Goal: Task Accomplishment & Management: Manage account settings

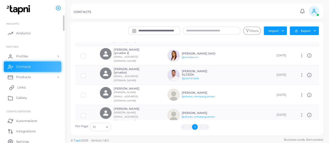
scroll to position [22, 0]
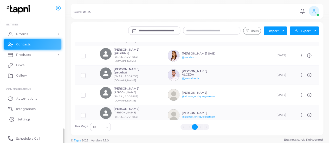
click at [28, 118] on span "Settings" at bounding box center [23, 119] width 13 height 5
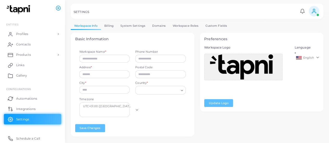
type input "*****"
click at [27, 109] on span "Integrations" at bounding box center [26, 109] width 19 height 5
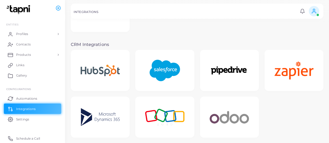
scroll to position [87, 0]
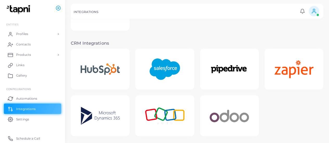
click at [162, 71] on img at bounding box center [165, 69] width 42 height 32
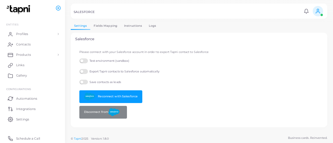
click at [153, 25] on link "Logs" at bounding box center [152, 26] width 14 height 8
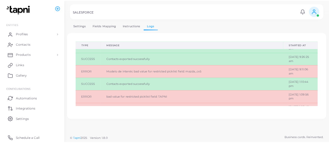
scroll to position [10, 0]
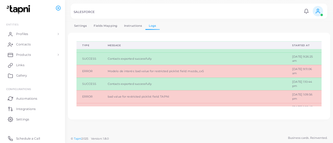
click at [103, 27] on link "Fields Mapping" at bounding box center [105, 26] width 30 height 8
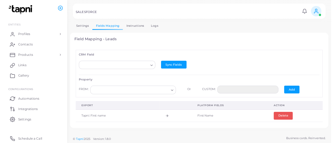
scroll to position [5, 0]
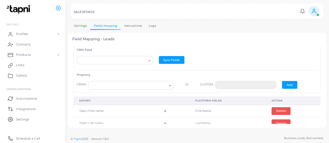
click at [148, 24] on link "Logs" at bounding box center [152, 26] width 14 height 8
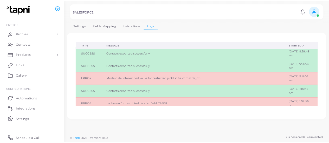
scroll to position [0, 0]
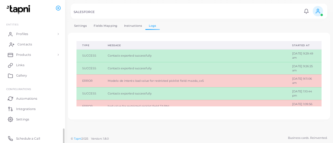
click at [32, 45] on link "Contacts" at bounding box center [32, 44] width 57 height 10
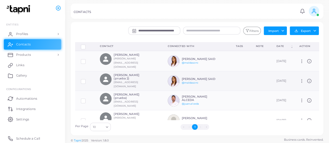
click at [87, 80] on label at bounding box center [87, 80] width 0 height 0
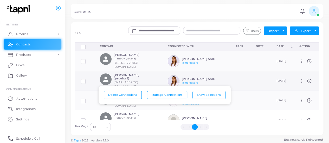
click at [307, 79] on icon at bounding box center [309, 81] width 5 height 5
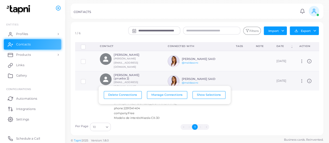
click at [299, 79] on icon at bounding box center [301, 81] width 5 height 5
click at [309, 82] on span "Manage" at bounding box center [315, 81] width 12 height 4
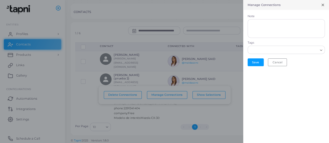
click at [322, 4] on icon at bounding box center [323, 5] width 4 height 4
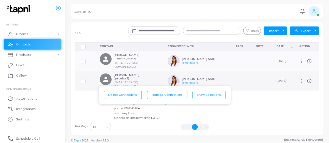
click at [85, 79] on td at bounding box center [84, 80] width 19 height 19
click at [87, 80] on label at bounding box center [87, 80] width 0 height 0
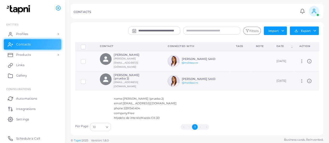
click at [300, 72] on td "Manage Delete" at bounding box center [305, 80] width 25 height 19
click at [299, 79] on icon at bounding box center [301, 81] width 5 height 5
click at [303, 80] on icon at bounding box center [304, 82] width 4 height 4
type input "**********"
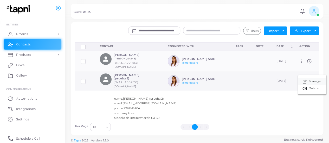
type input "****"
type input "**********"
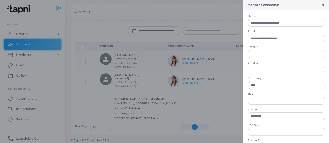
click at [321, 4] on icon at bounding box center [323, 5] width 4 height 4
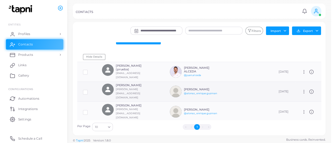
scroll to position [94, 0]
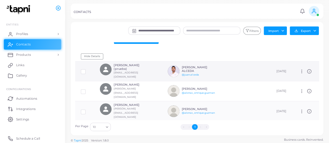
click at [132, 71] on small "[EMAIL_ADDRESS][DOMAIN_NAME]" at bounding box center [126, 74] width 24 height 7
click at [195, 66] on div "[PERSON_NAME] ALCEDA @[PERSON_NAME].alceda" at bounding box center [201, 71] width 38 height 11
click at [195, 66] on h6 "[PERSON_NAME] ALCEDA" at bounding box center [201, 69] width 38 height 7
click at [29, 33] on span "Profiles" at bounding box center [23, 34] width 12 height 5
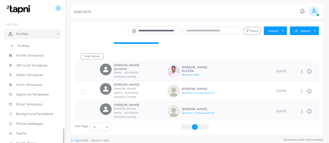
click at [27, 44] on span "Profiles" at bounding box center [23, 46] width 12 height 5
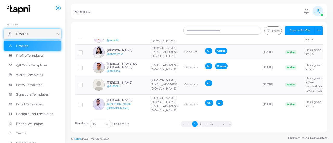
scroll to position [111, 0]
click at [199, 123] on button "2" at bounding box center [201, 124] width 6 height 6
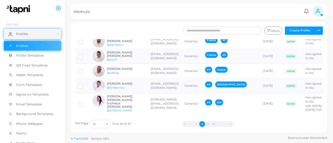
click at [206, 124] on button "3" at bounding box center [208, 124] width 6 height 6
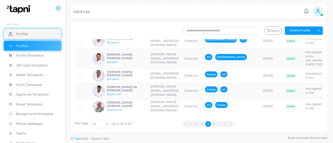
click at [215, 123] on button "4" at bounding box center [214, 124] width 6 height 6
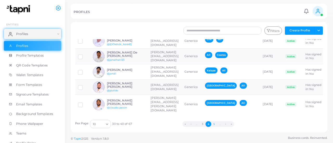
click at [215, 125] on button "5" at bounding box center [214, 124] width 6 height 6
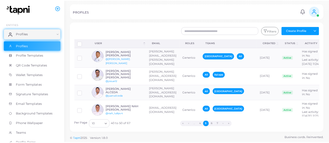
scroll to position [23, 0]
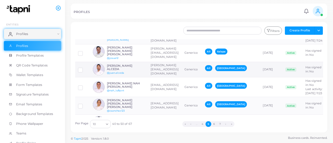
click at [166, 73] on td "[PERSON_NAME][EMAIL_ADDRESS][DOMAIN_NAME]" at bounding box center [165, 70] width 34 height 16
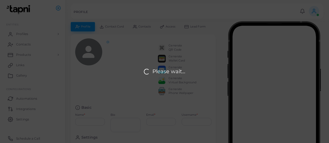
type input "**********"
type textarea "******"
type input "**********"
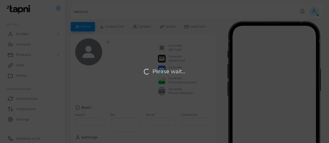
type input "**********"
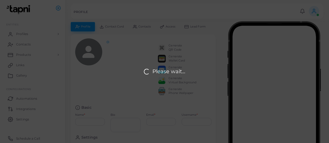
type input "**********"
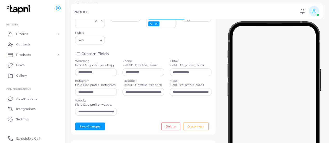
scroll to position [99, 0]
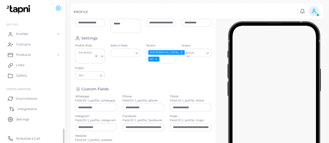
click at [28, 107] on span "Integrations" at bounding box center [26, 109] width 19 height 5
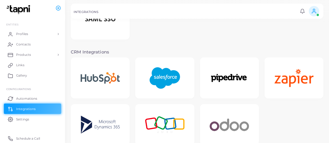
scroll to position [81, 0]
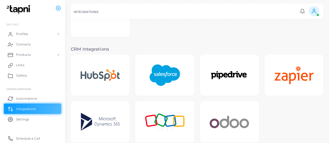
click at [161, 82] on img at bounding box center [165, 75] width 42 height 32
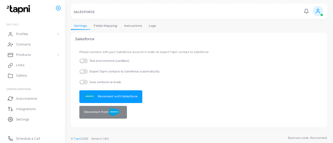
click at [109, 24] on link "Fields Mapping" at bounding box center [105, 26] width 30 height 8
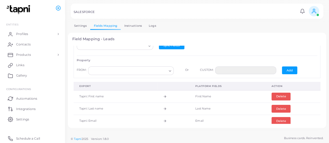
scroll to position [19, 0]
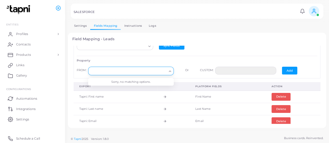
click at [152, 71] on input "Search for option" at bounding box center [128, 71] width 76 height 6
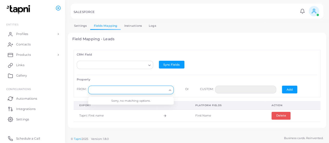
click at [126, 60] on div "Loading... Sync Fields" at bounding box center [197, 65] width 246 height 14
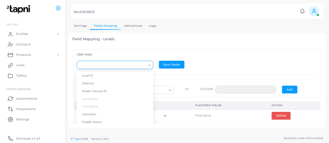
click at [126, 67] on input "Search for option" at bounding box center [112, 65] width 67 height 6
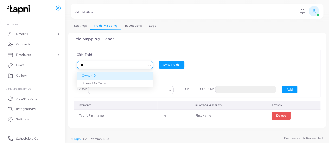
click at [116, 77] on li "Owner ID" at bounding box center [115, 76] width 76 height 8
type input "**"
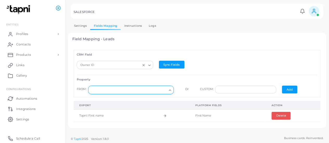
click at [157, 89] on input "Search for option" at bounding box center [128, 90] width 76 height 6
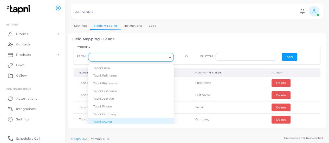
scroll to position [25, 0]
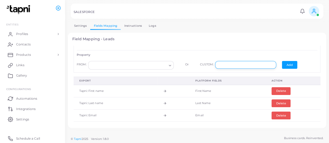
click at [229, 67] on input "text" at bounding box center [245, 65] width 61 height 8
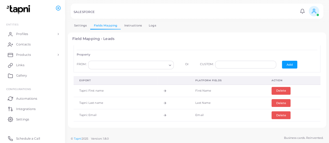
click at [194, 100] on td "Last Name" at bounding box center [227, 103] width 76 height 12
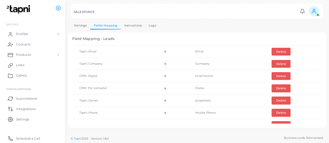
scroll to position [89, 0]
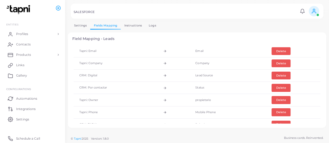
click at [201, 98] on td "propietario" at bounding box center [227, 100] width 76 height 12
copy td "propietario"
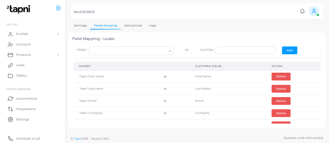
scroll to position [37, 0]
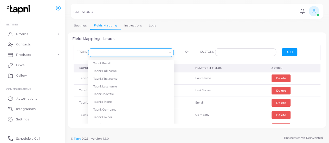
click at [129, 52] on input "Search for option" at bounding box center [128, 53] width 76 height 6
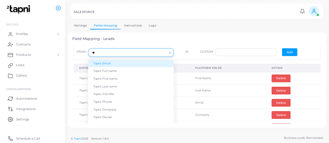
type input "*"
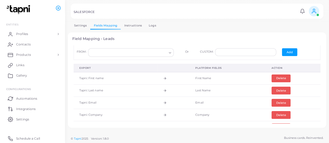
click at [149, 23] on div "Settings Fields Mapping Instructions Logs Salesforce Please connect with your S…" at bounding box center [197, 67] width 264 height 134
click at [149, 25] on link "Logs" at bounding box center [152, 26] width 14 height 8
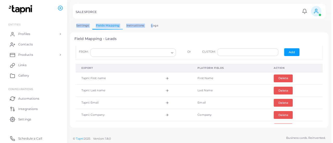
scroll to position [0, 0]
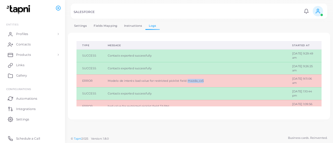
drag, startPoint x: 189, startPoint y: 81, endPoint x: 210, endPoint y: 80, distance: 21.4
click at [210, 80] on div "Modelo de interés: bad value for restricted picklist field: mazda_cx5" at bounding box center [194, 81] width 173 height 4
copy span "mazda_cx5"
click at [167, 119] on div "Type Message Started at SUCCESS Contacts exported successfully [DATE] 9:29:49 a…" at bounding box center [199, 76] width 262 height 87
click at [219, 143] on footer "© Tapni 2025 Version: 1.8.0 Business cards. Reinvented." at bounding box center [199, 139] width 268 height 10
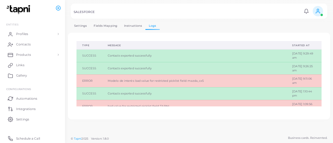
click at [153, 101] on td "bad value for restricted picklist field: TAPNI" at bounding box center [194, 106] width 184 height 13
